Goal: Register for event/course

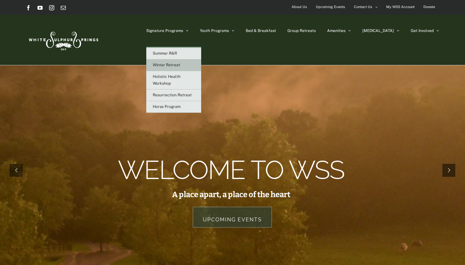
click at [200, 62] on link "Winter Retreat" at bounding box center [173, 65] width 55 height 12
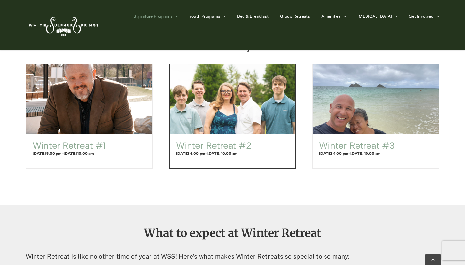
scroll to position [413, 0]
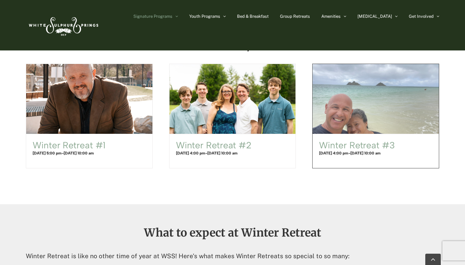
click at [349, 110] on span "Winter Retreat #3" at bounding box center [376, 98] width 139 height 77
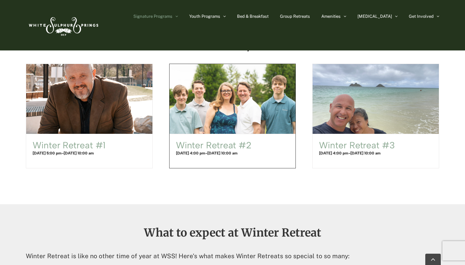
click at [216, 116] on span "Winter Retreat #2" at bounding box center [232, 98] width 139 height 77
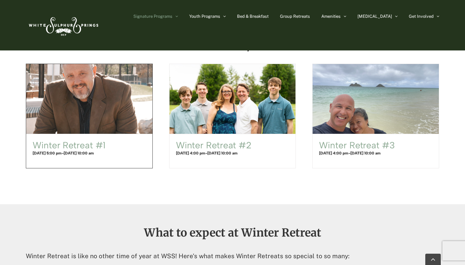
click at [96, 94] on span "Winter Retreat #1" at bounding box center [89, 98] width 139 height 77
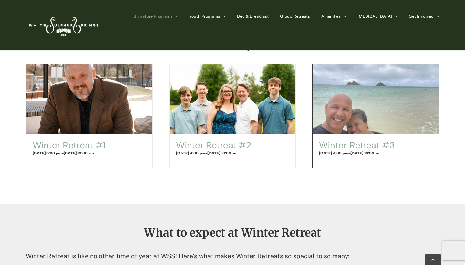
click at [382, 112] on span "Winter Retreat #3" at bounding box center [376, 98] width 139 height 77
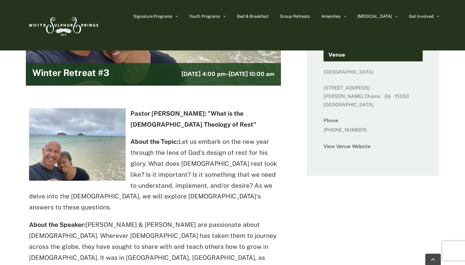
scroll to position [86, 0]
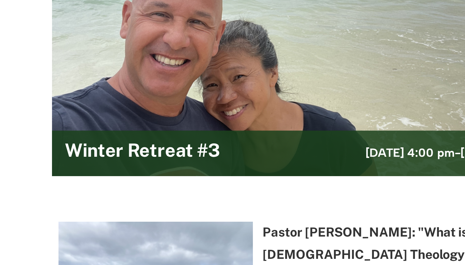
click at [20, 102] on main "Winter Retreat #3 December 30, 2025 @ 4:00 pm - January 2, 2026 @ 10:00 am Past…" at bounding box center [232, 226] width 465 height 594
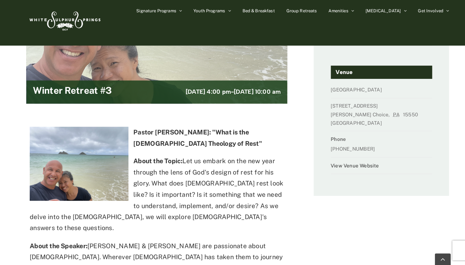
scroll to position [120, 0]
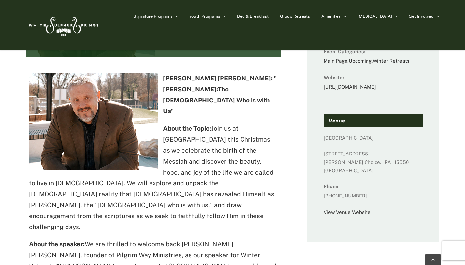
scroll to position [74, 0]
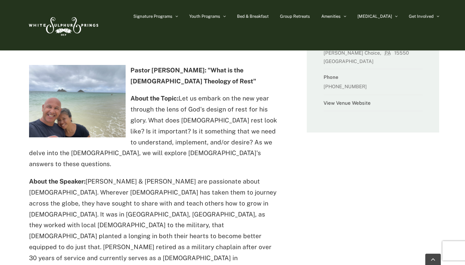
scroll to position [184, 0]
